Goal: Task Accomplishment & Management: Use online tool/utility

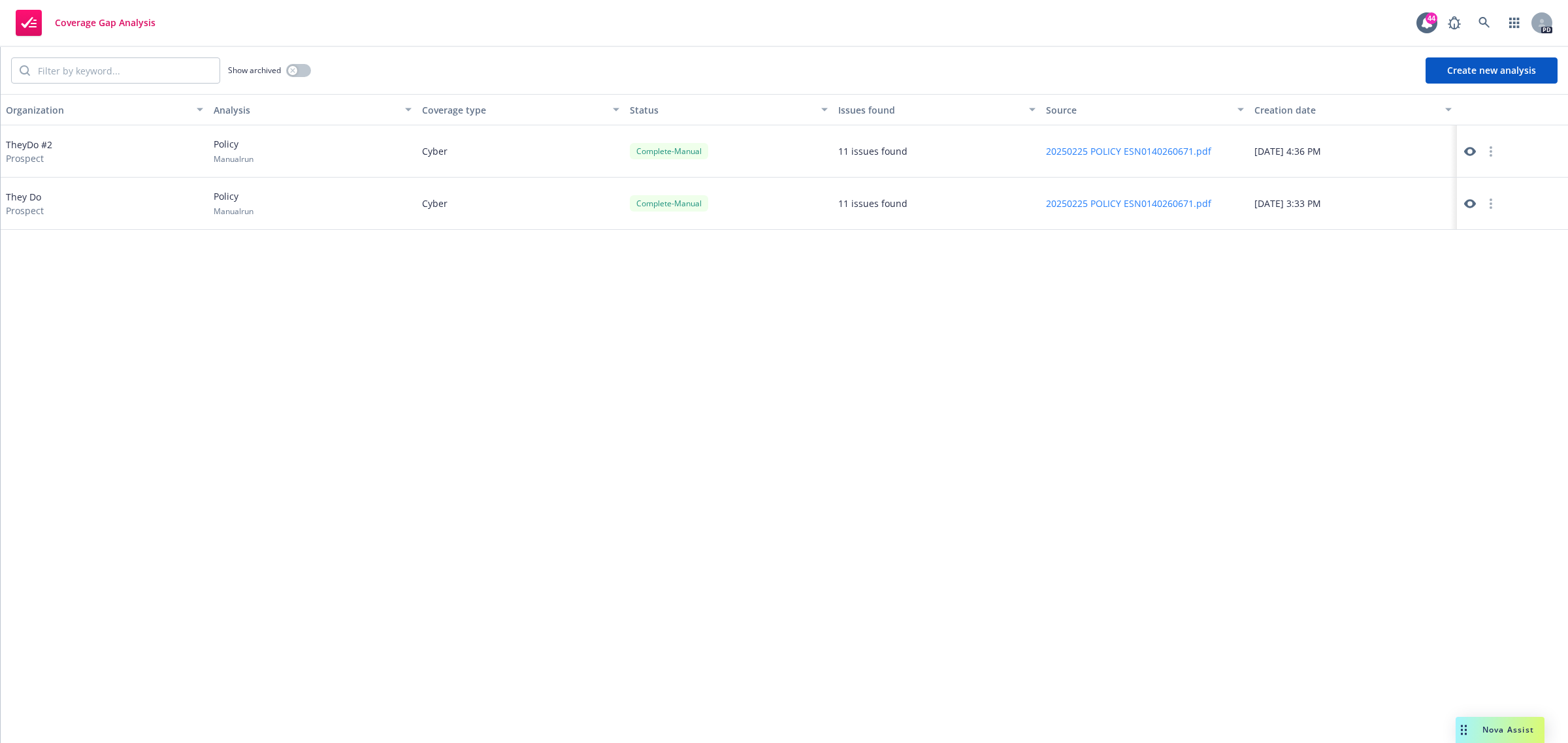
click at [1489, 65] on button "Create new analysis" at bounding box center [1492, 71] width 132 height 26
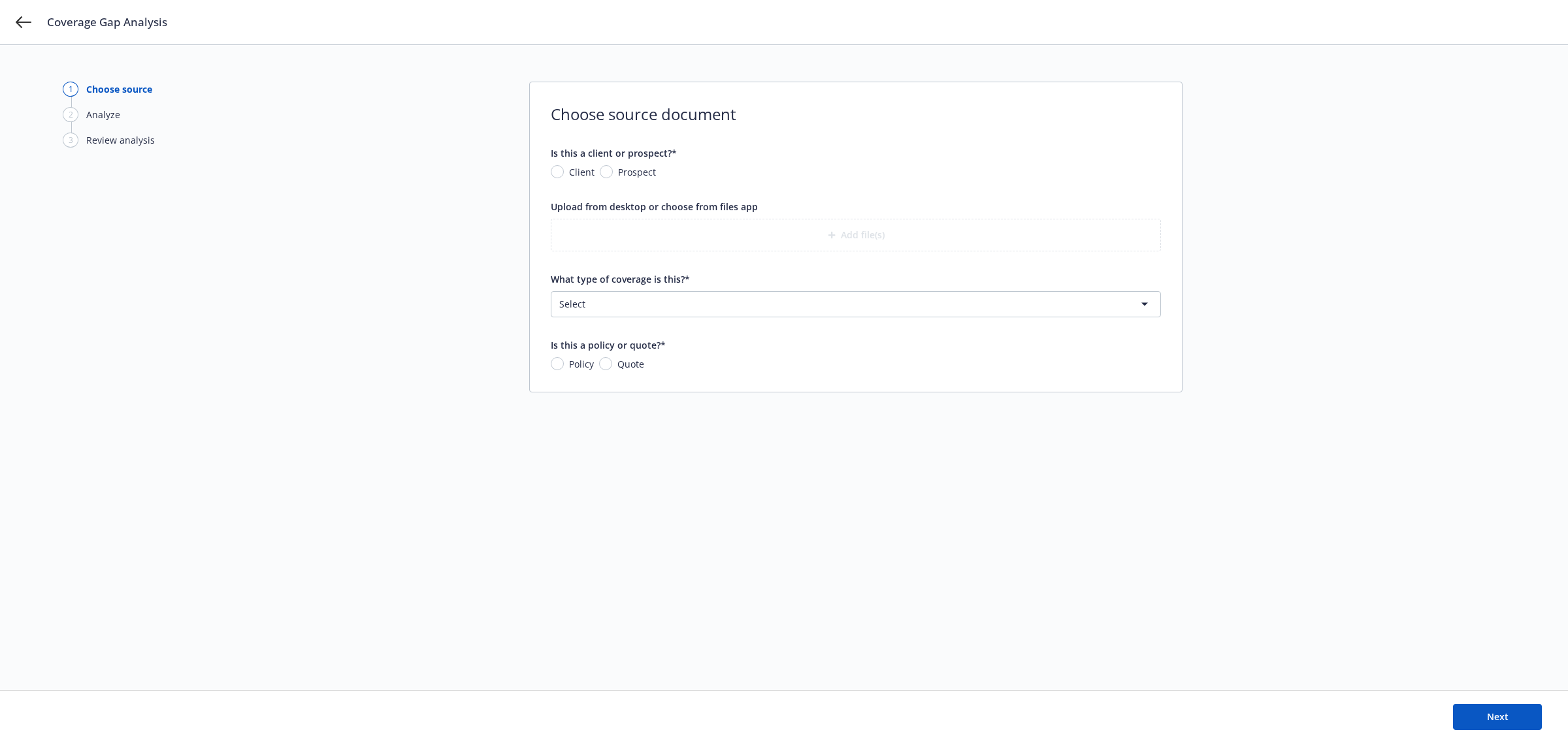
click at [572, 173] on span "Client" at bounding box center [582, 172] width 26 height 14
click at [564, 173] on input "Client" at bounding box center [557, 172] width 13 height 13
radio input "true"
click at [638, 178] on span "Prospect" at bounding box center [637, 172] width 38 height 14
click at [613, 178] on input "Prospect" at bounding box center [606, 172] width 13 height 13
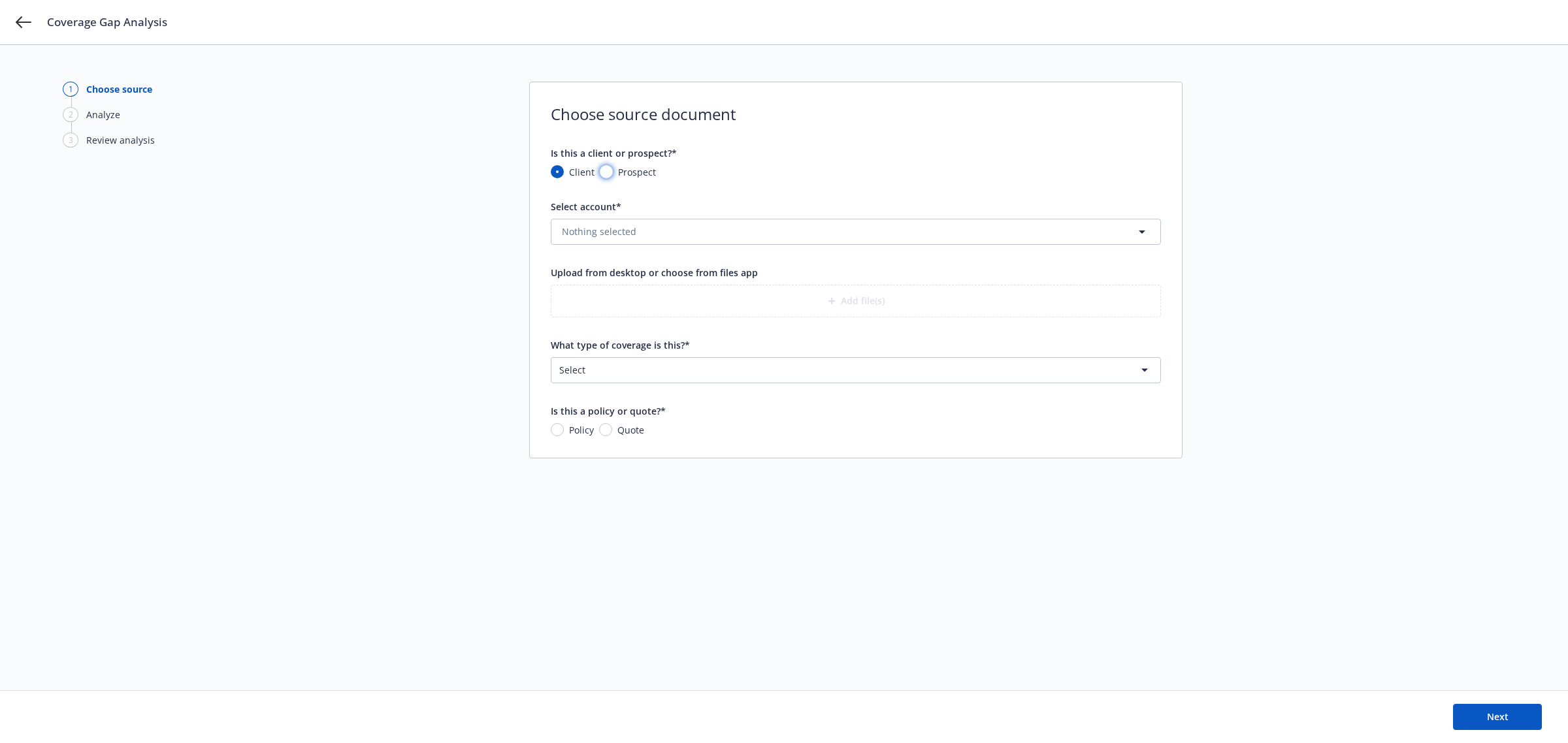
radio input "true"
click at [629, 240] on input "What is the prospect's name?*" at bounding box center [856, 232] width 609 height 25
click at [685, 233] on input "Manifest" at bounding box center [856, 232] width 609 height 25
type input "Manifest E&O/Cyber Analysis"
click at [742, 299] on button "Add file(s)" at bounding box center [856, 301] width 610 height 33
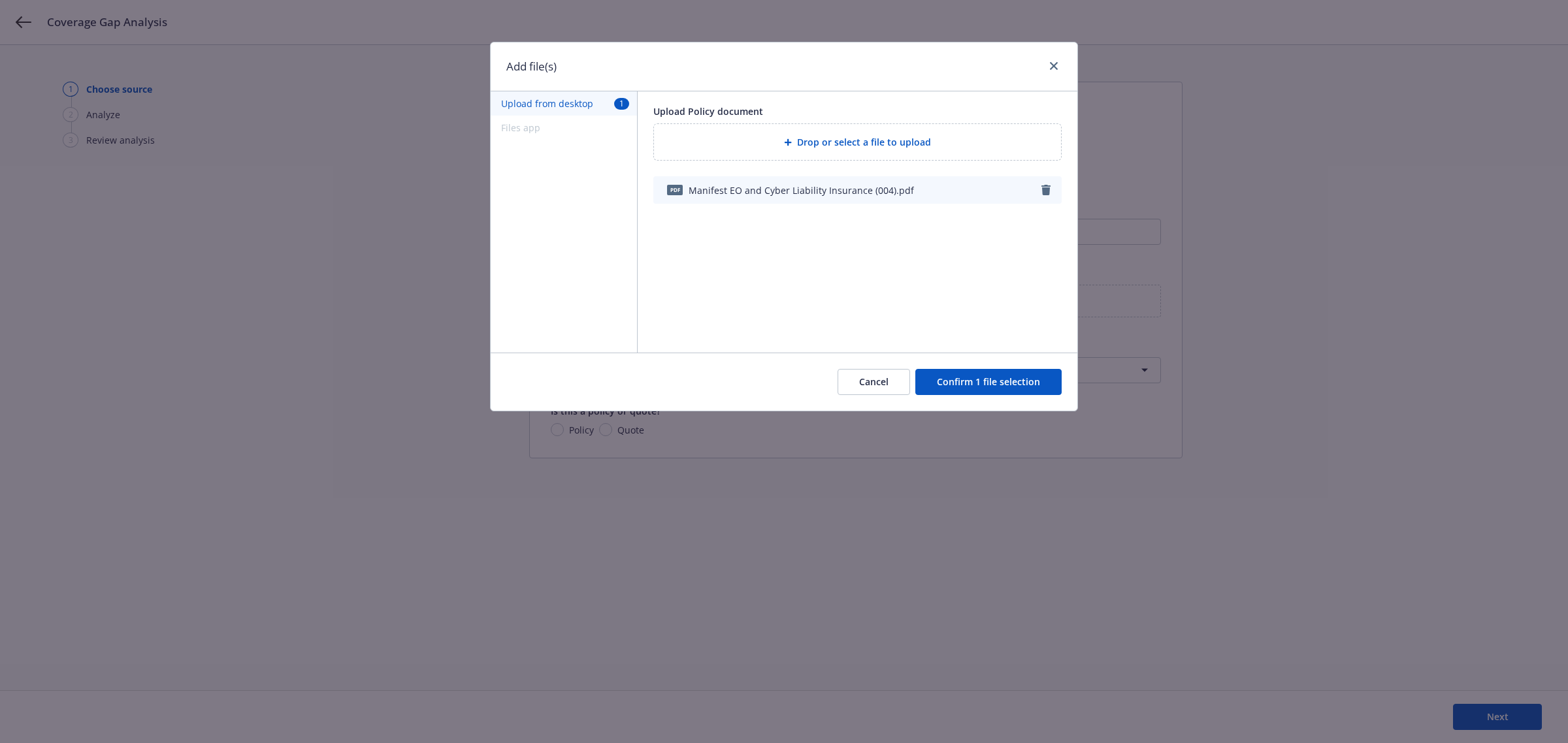
click at [977, 380] on button "Confirm 1 file selection" at bounding box center [989, 382] width 147 height 26
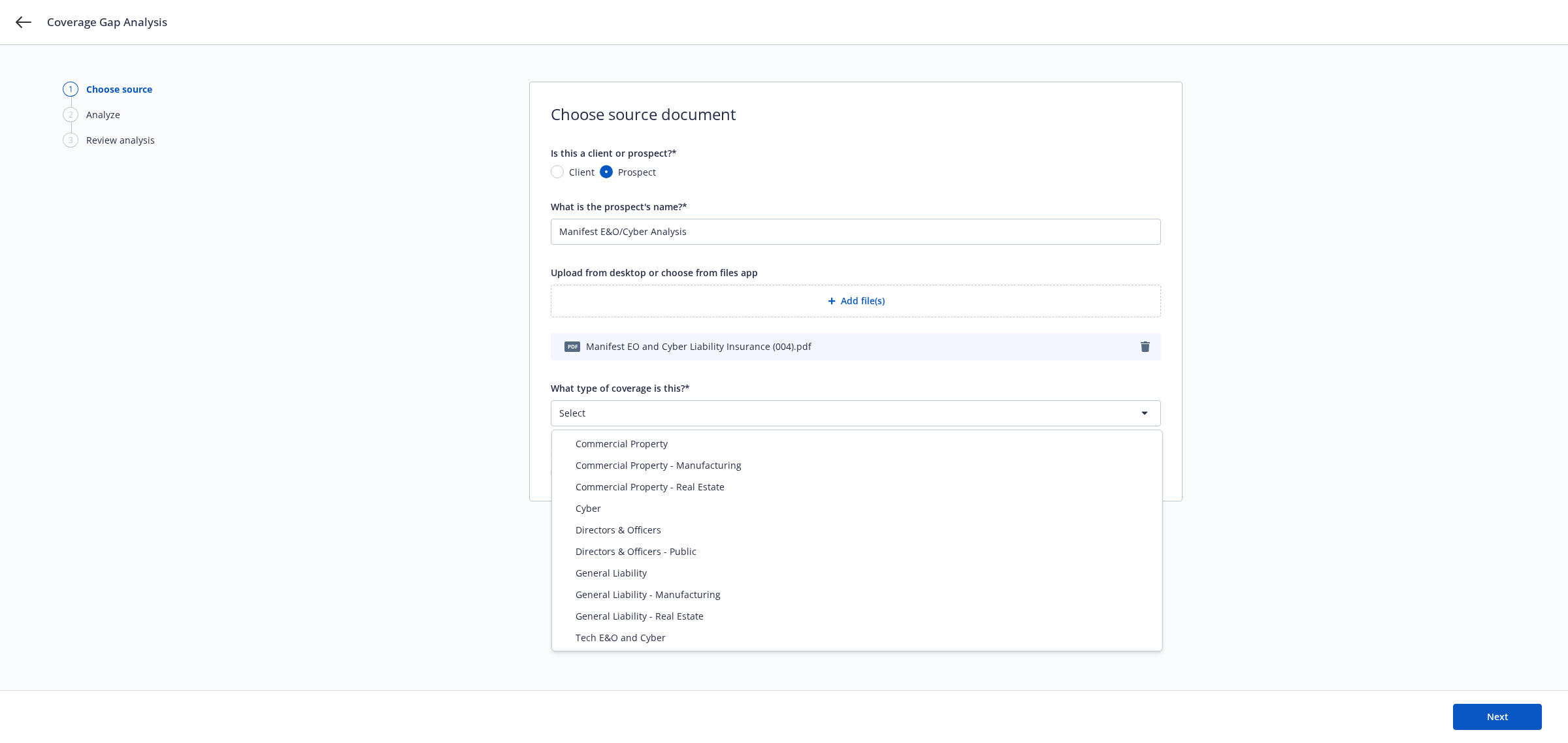
click at [631, 416] on html "Coverage Gap Analysis 1 Choose source 2 Analyze 3 Review analysis Choose source…" at bounding box center [784, 372] width 1568 height 743
select select "ERRORS_AND_OMISSIONS"
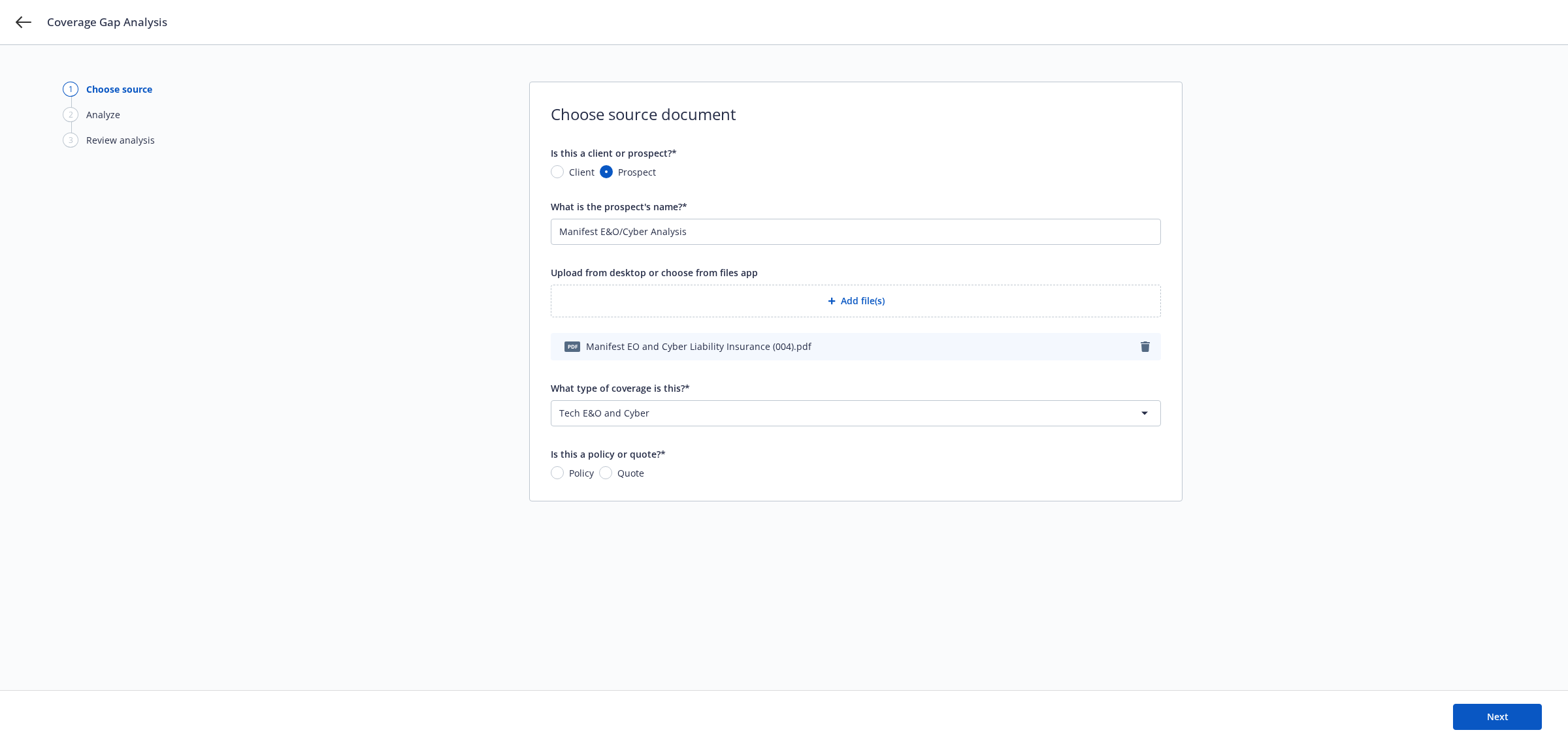
click at [498, 477] on div "1 Choose source 2 Analyze 3 Review analysis Choose source document Is this a cl…" at bounding box center [784, 367] width 1443 height 572
click at [574, 473] on span "Policy" at bounding box center [581, 473] width 25 height 14
click at [564, 473] on input "Policy" at bounding box center [557, 473] width 13 height 13
radio input "true"
click at [1484, 710] on button "Next" at bounding box center [1497, 717] width 89 height 26
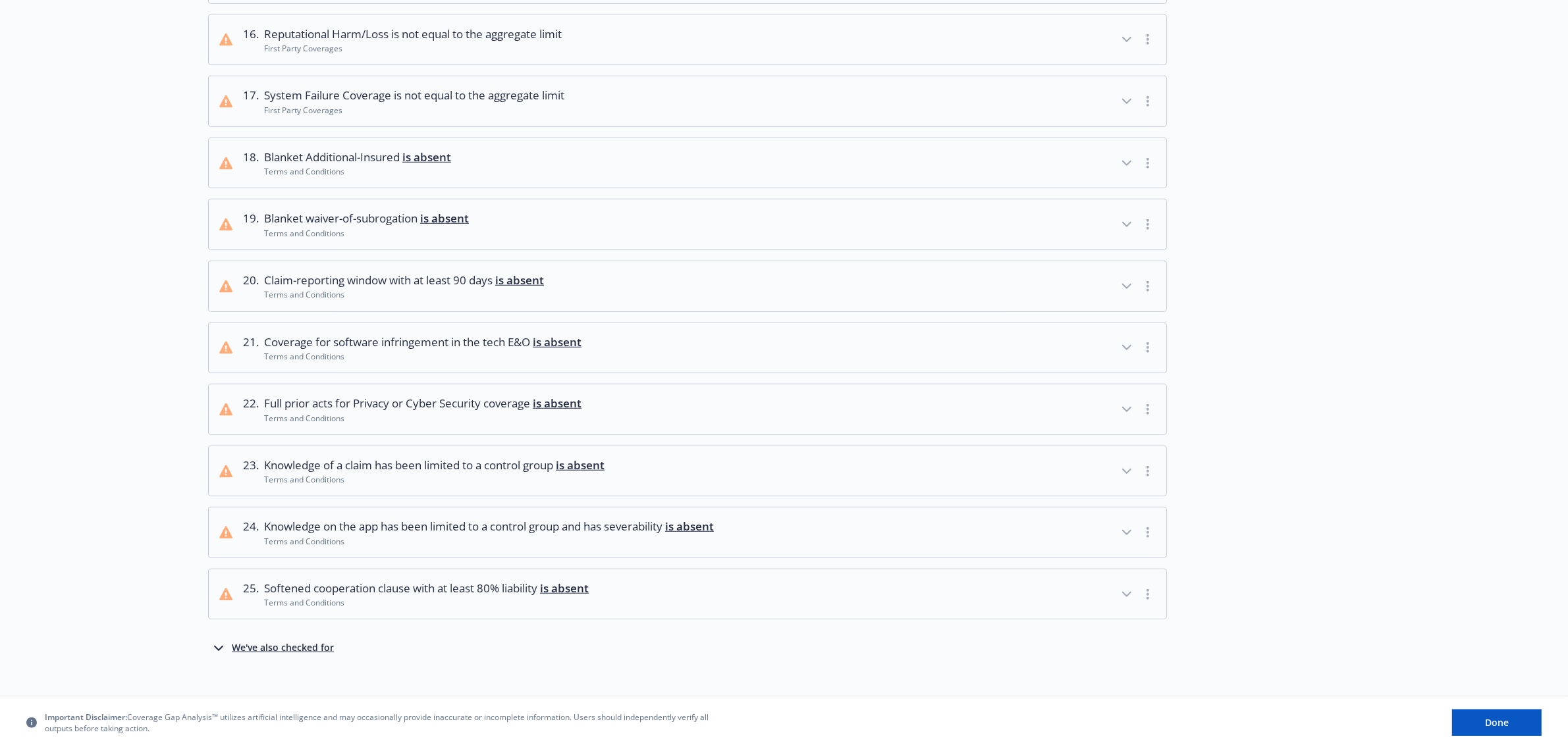
scroll to position [1080, 0]
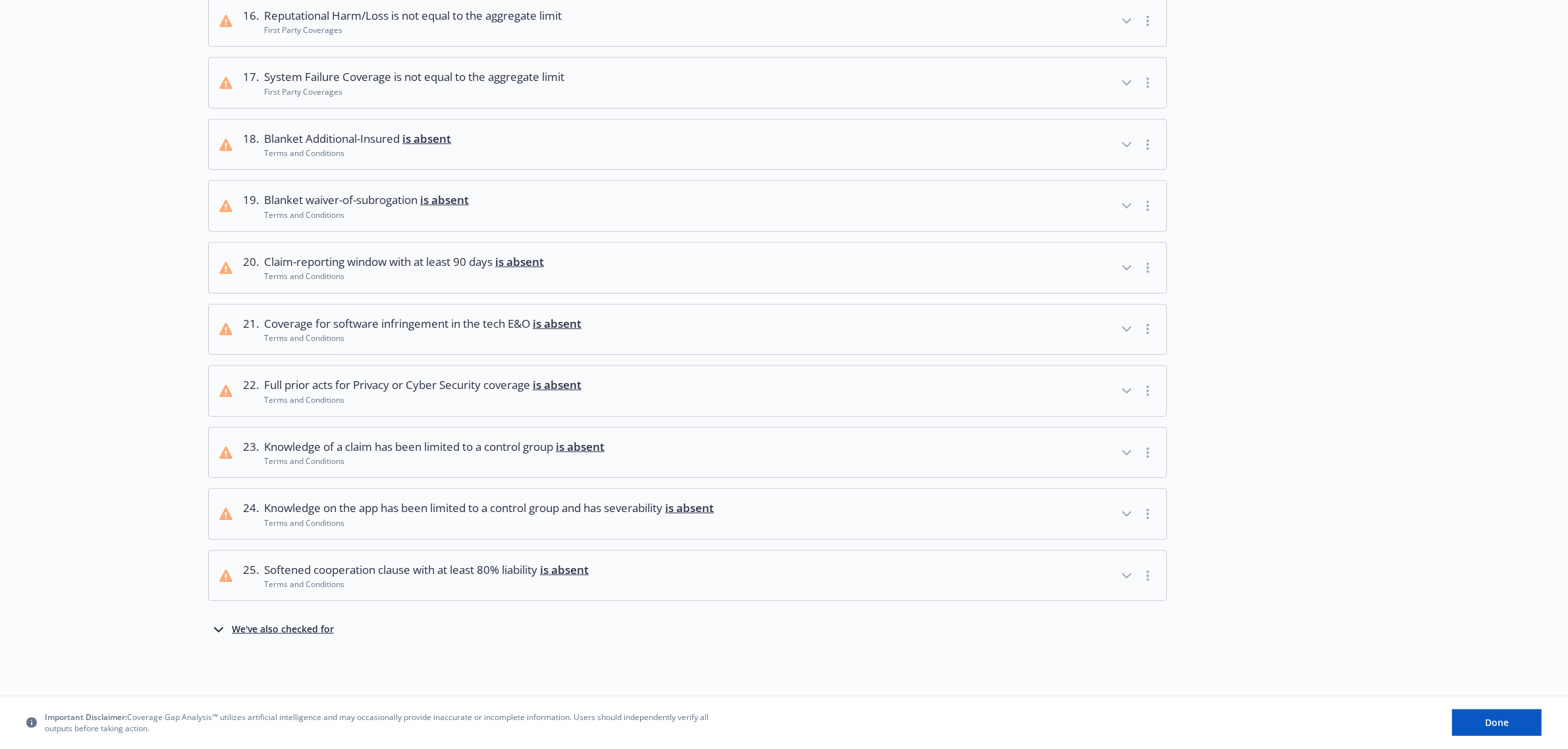
click at [1121, 394] on icon "button" at bounding box center [1127, 391] width 16 height 16
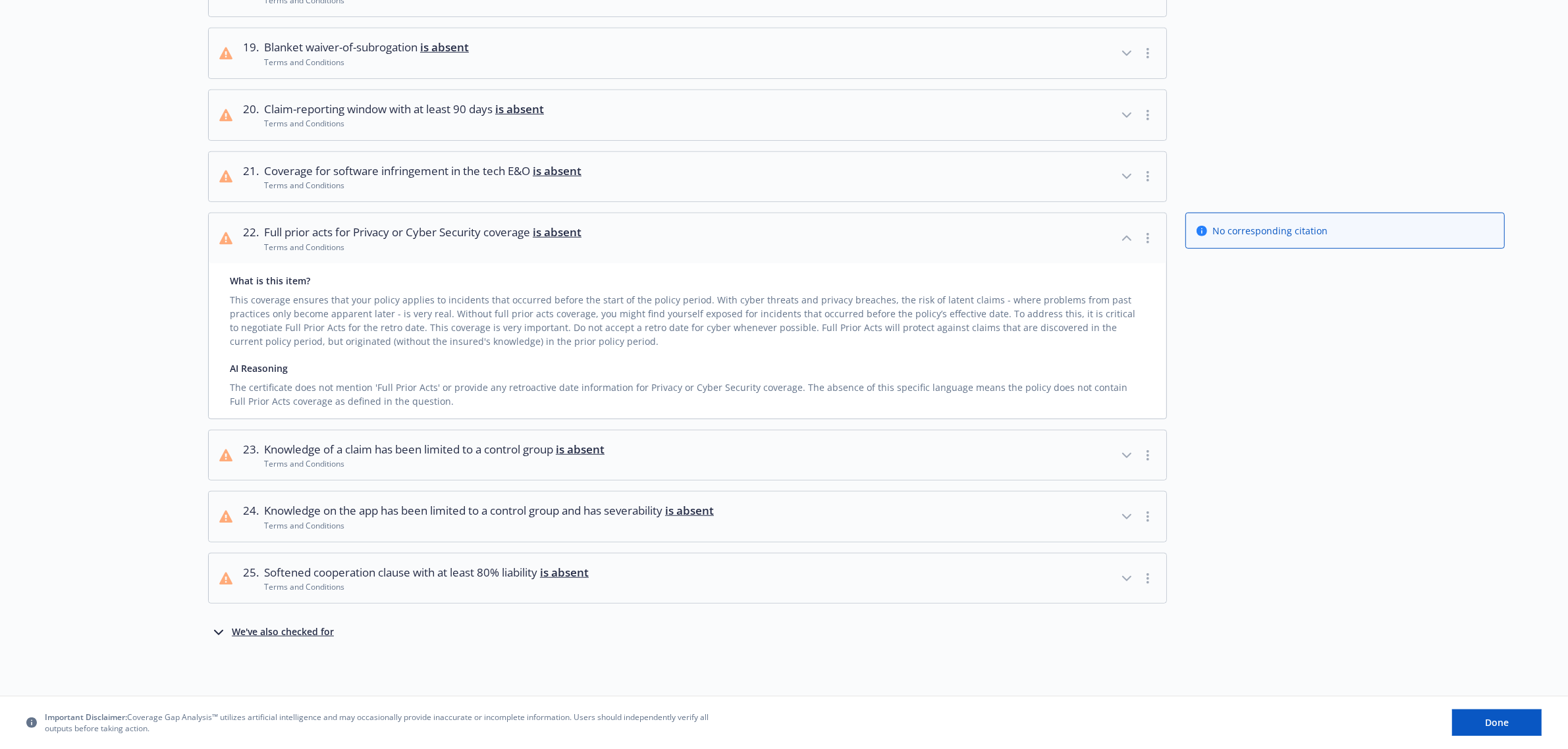
scroll to position [1235, 0]
